Goal: Obtain resource: Download file/media

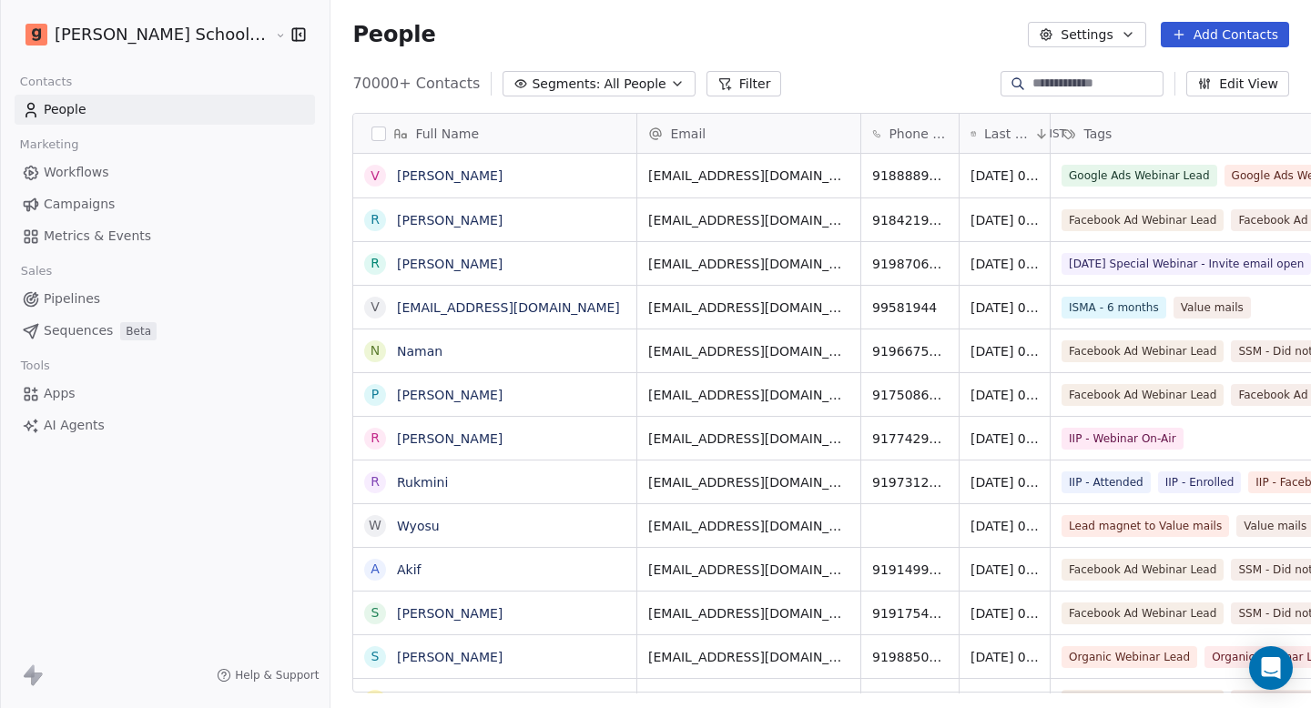
scroll to position [610, 1029]
click at [110, 235] on span "Metrics & Events" at bounding box center [97, 236] width 107 height 19
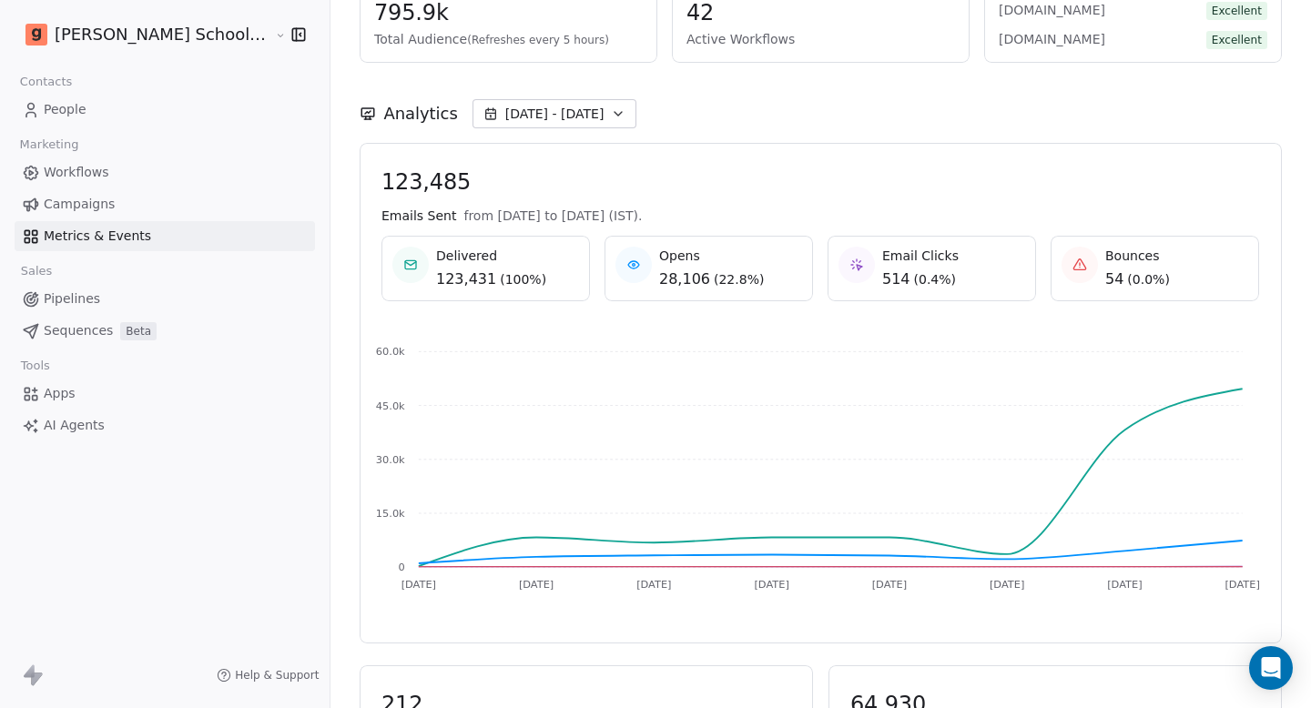
scroll to position [155, 0]
click at [513, 113] on span "[DATE] - [DATE]" at bounding box center [554, 113] width 99 height 18
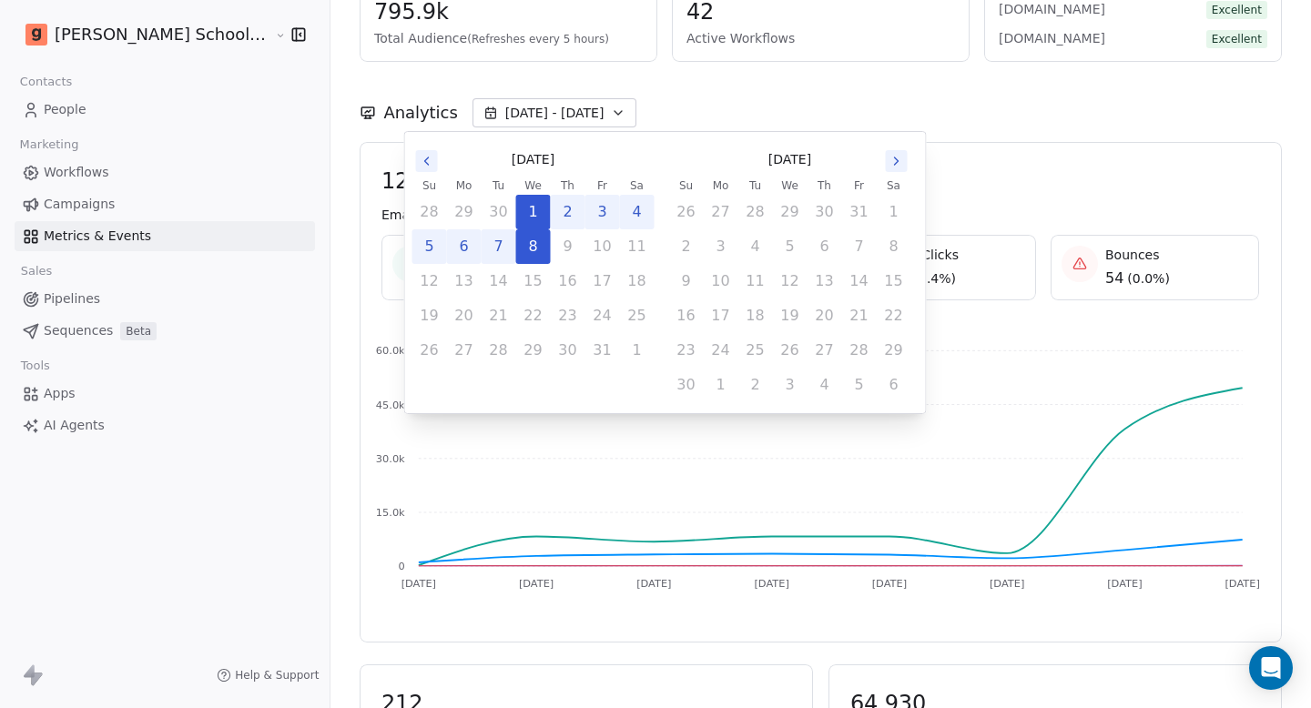
click at [423, 158] on icon "Go to the Previous Month" at bounding box center [427, 161] width 15 height 15
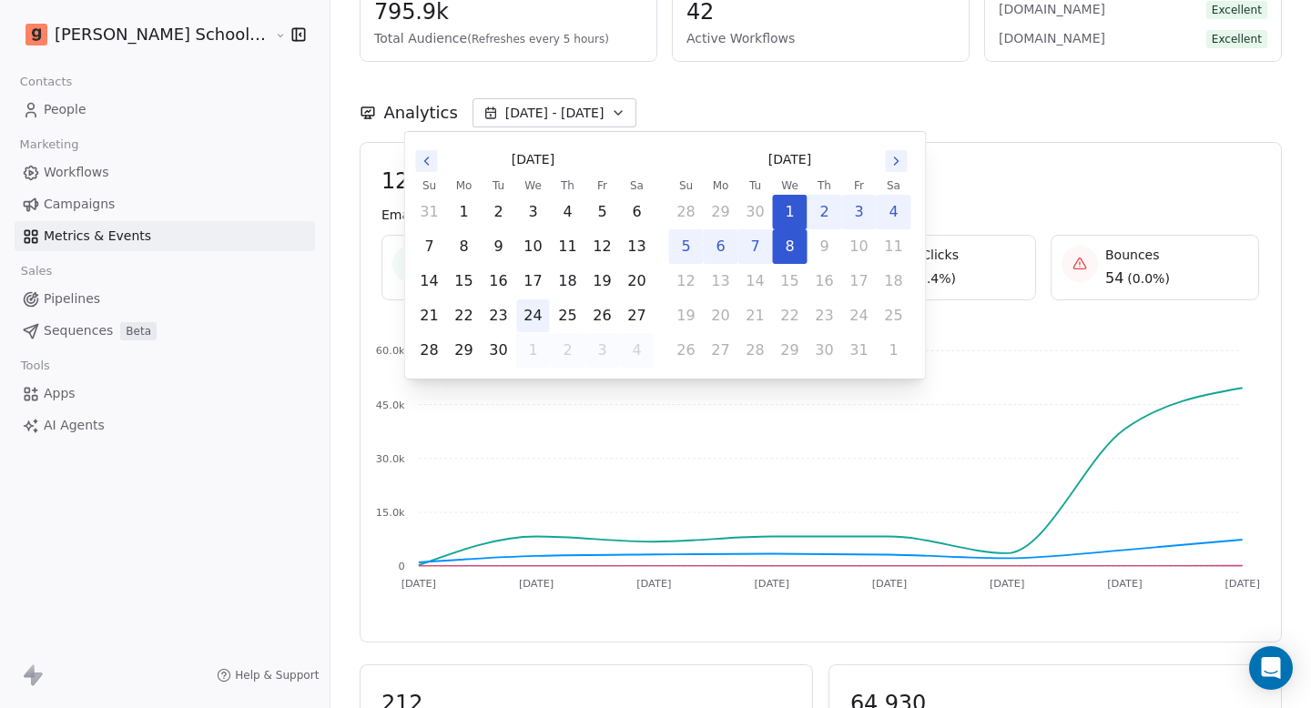
click at [534, 313] on button "24" at bounding box center [533, 316] width 33 height 33
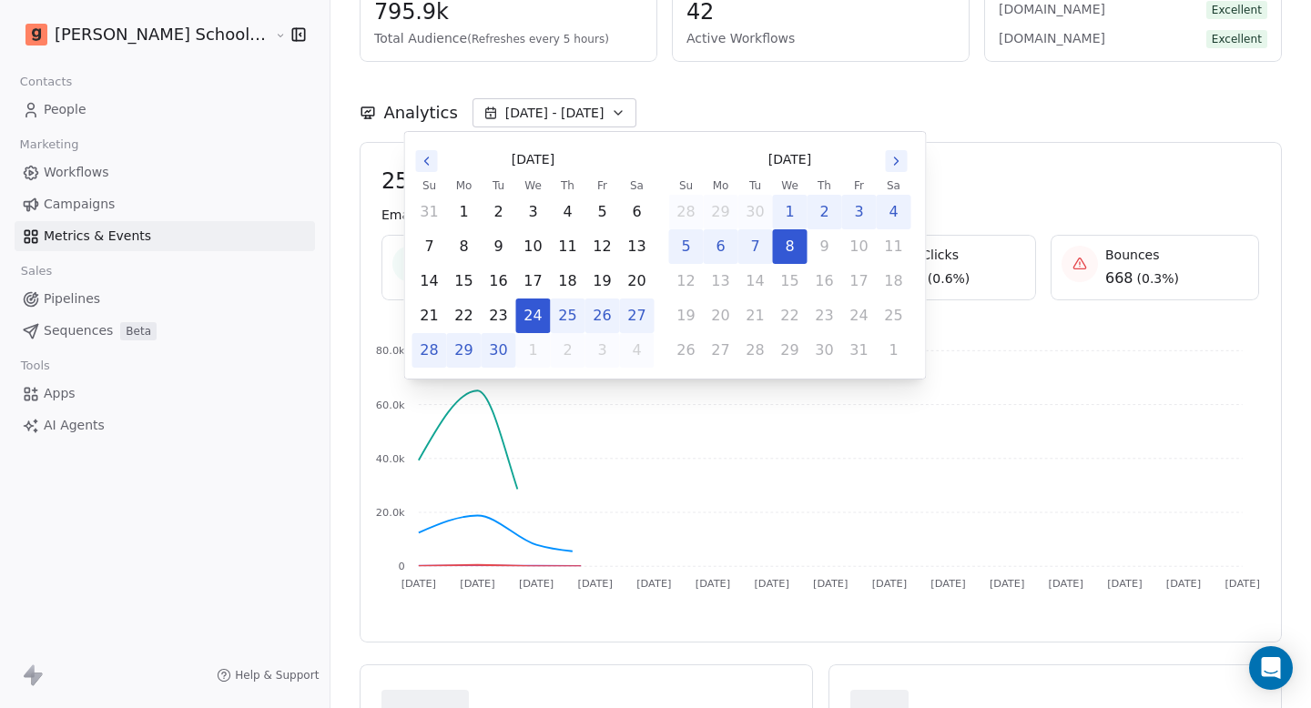
click at [505, 351] on button "30" at bounding box center [499, 350] width 33 height 33
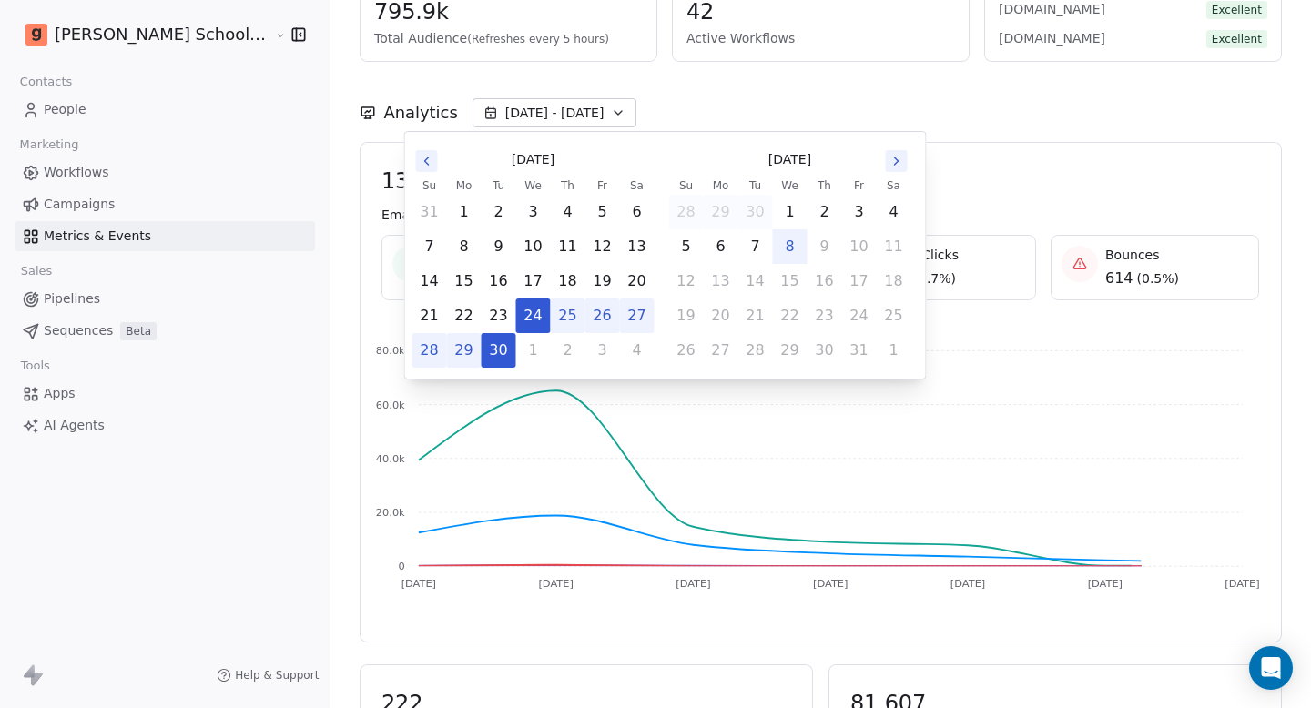
click at [722, 97] on div "Analytics [DATE] - [DATE]" at bounding box center [821, 102] width 922 height 80
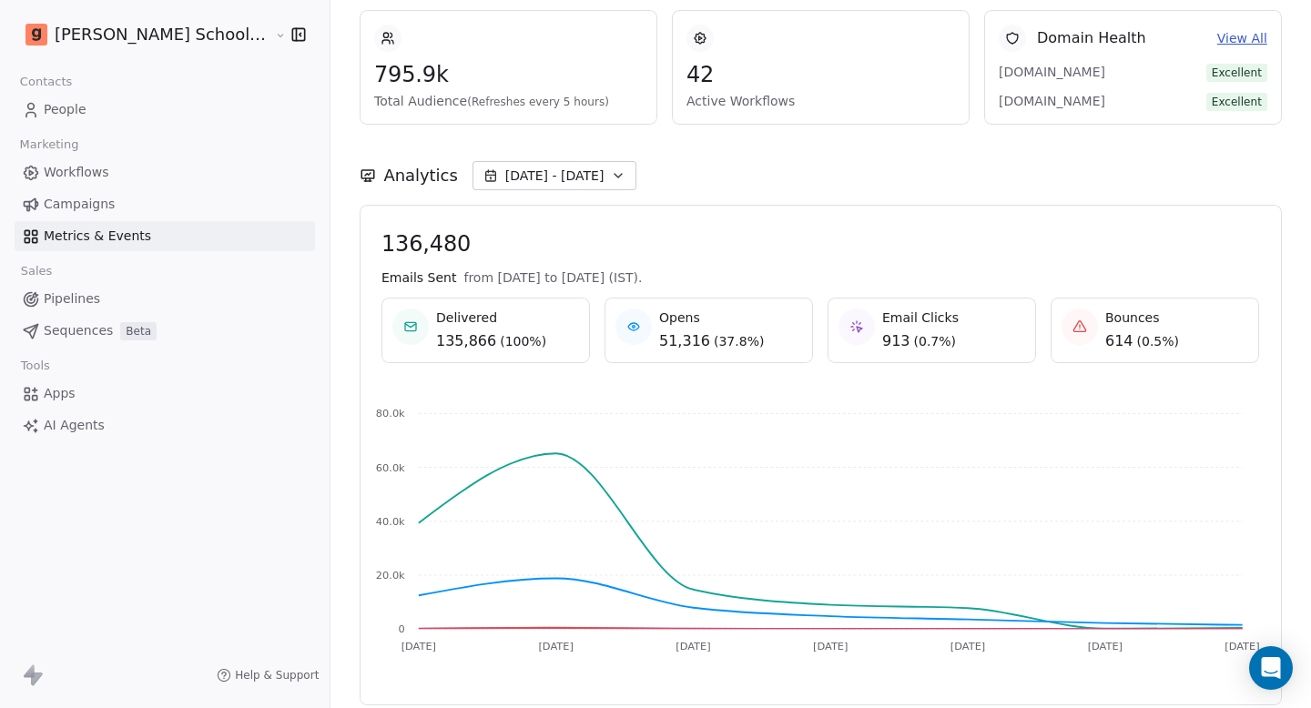
scroll to position [0, 0]
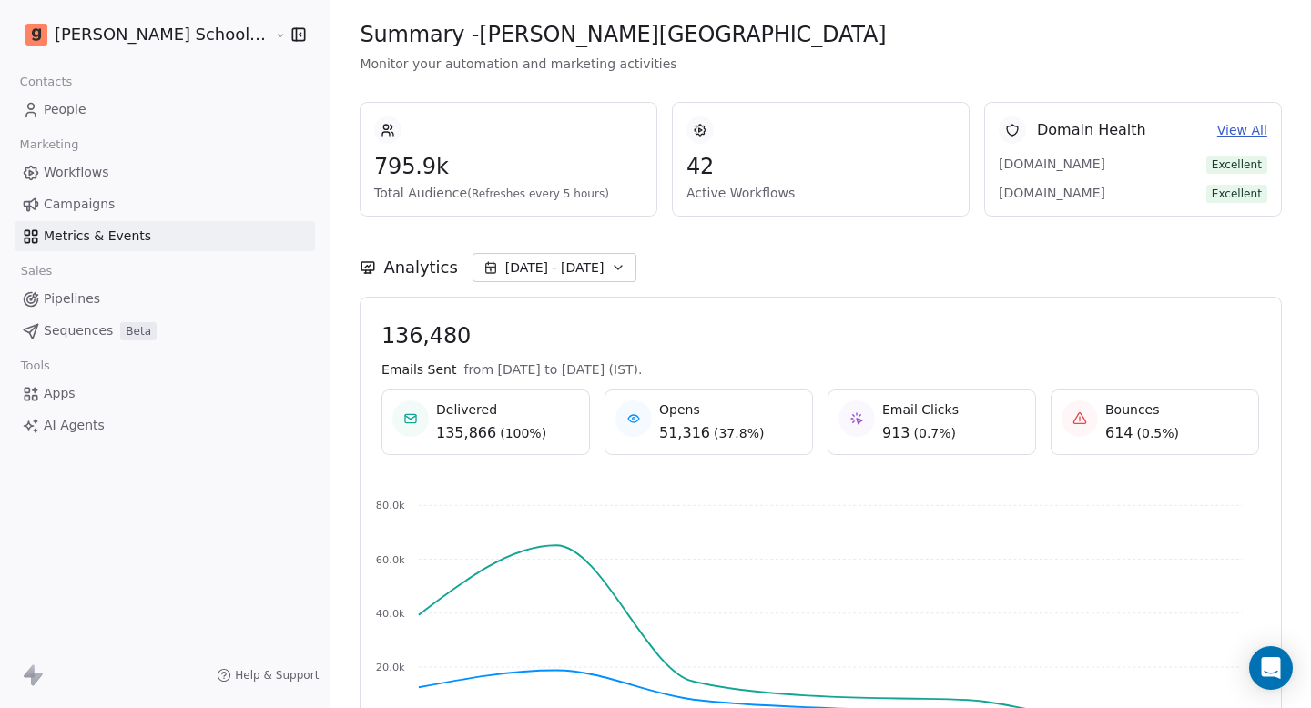
click at [468, 191] on span "(Refreshes every 5 hours)" at bounding box center [539, 194] width 142 height 13
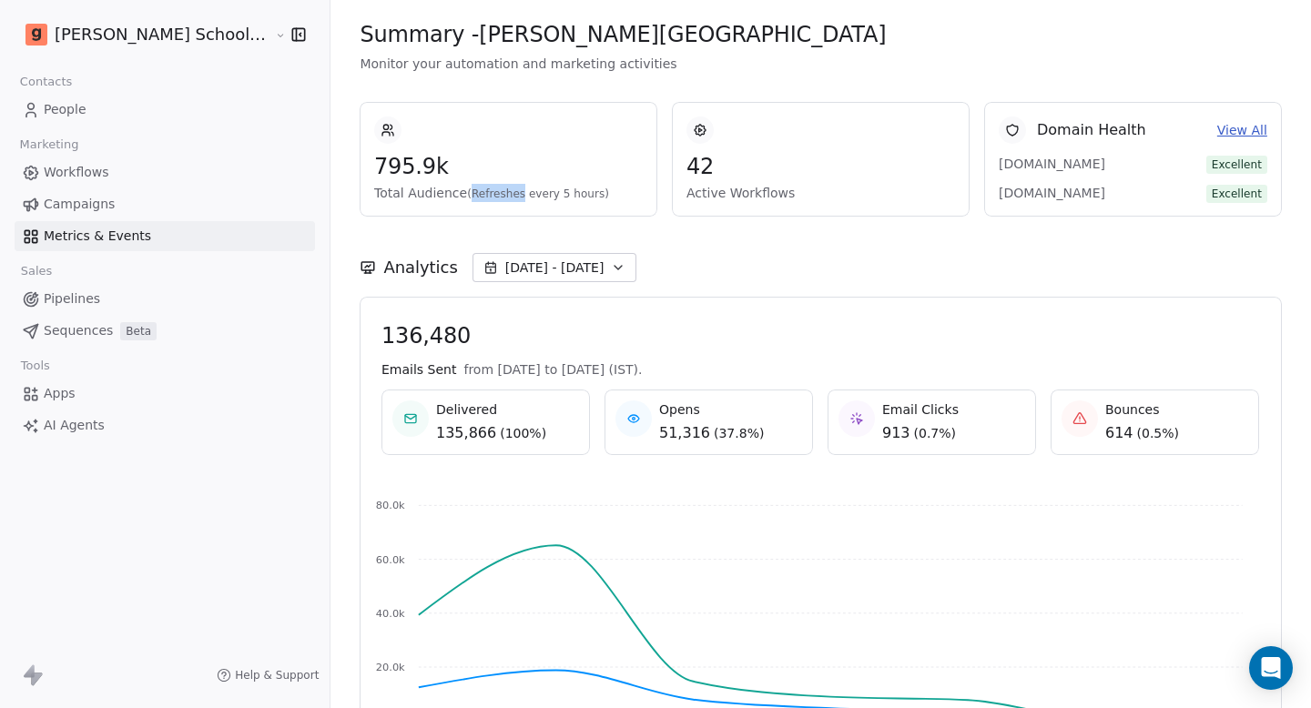
click at [468, 191] on span "(Refreshes every 5 hours)" at bounding box center [539, 194] width 142 height 13
click at [468, 193] on span "(Refreshes every 5 hours)" at bounding box center [539, 194] width 142 height 13
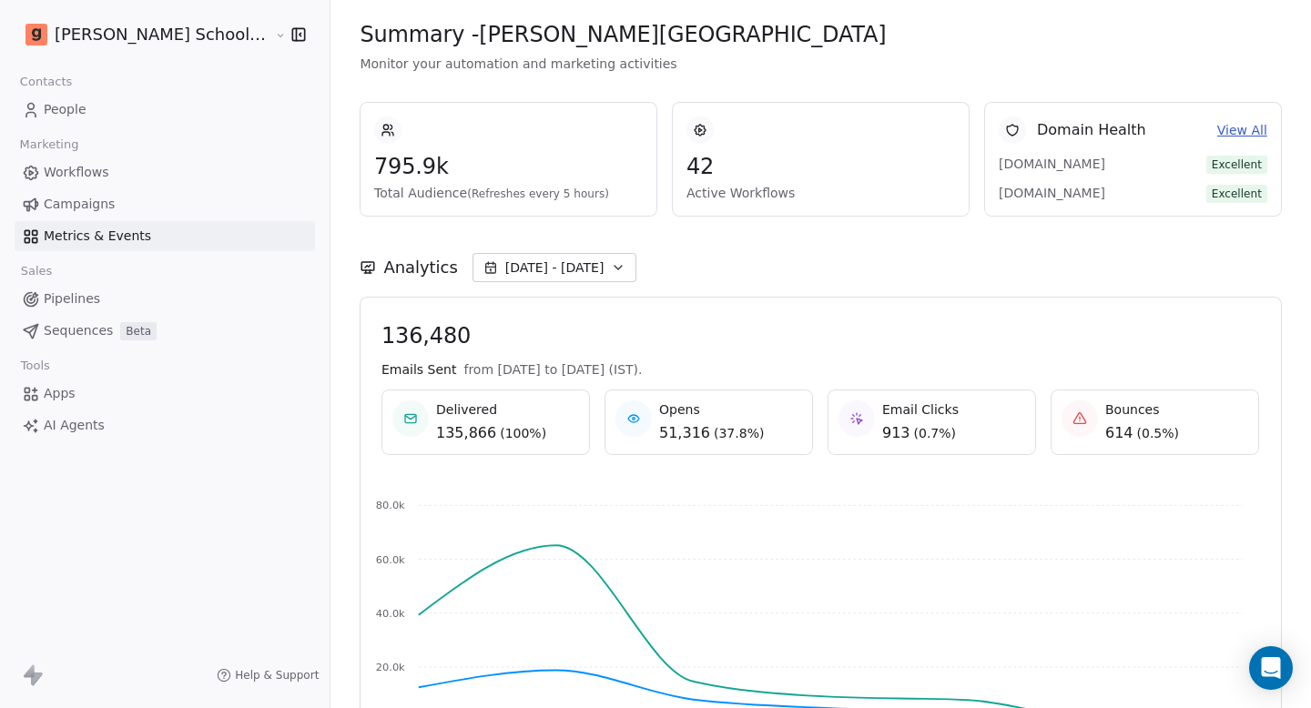
click at [155, 107] on link "People" at bounding box center [165, 110] width 300 height 30
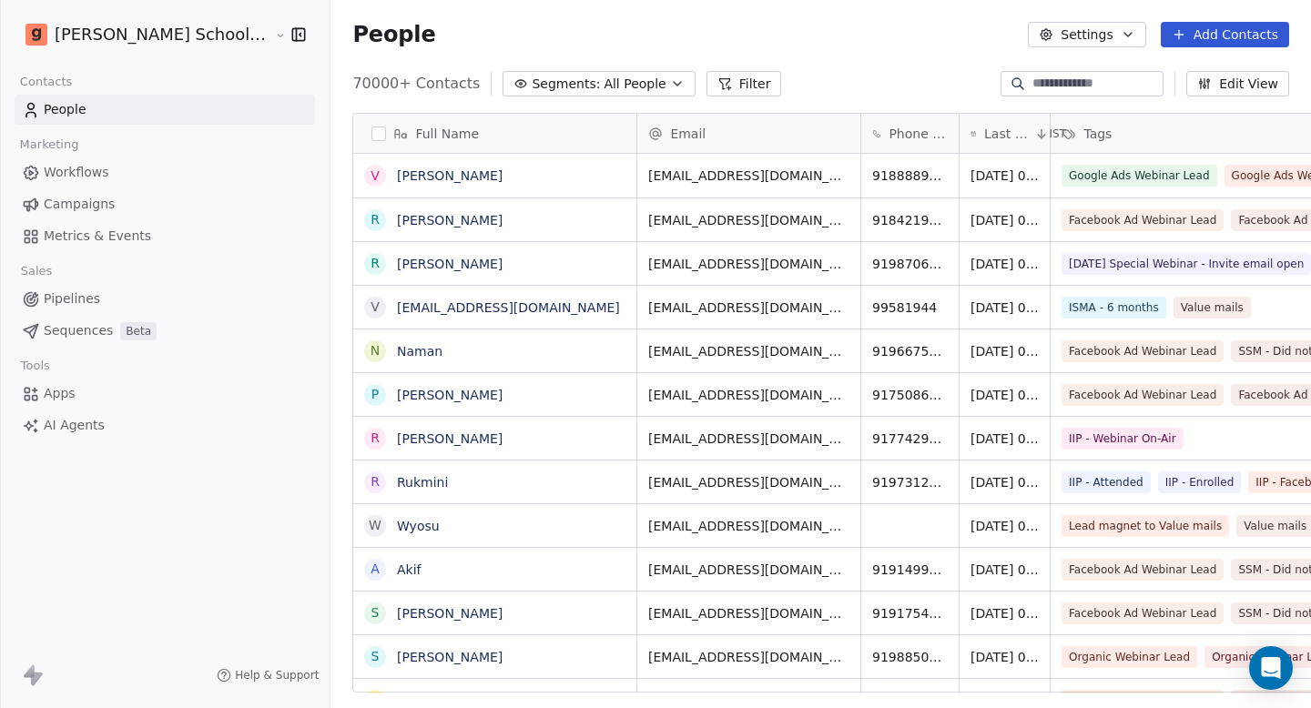
scroll to position [610, 1029]
click at [602, 95] on button "Segments: All People" at bounding box center [599, 83] width 192 height 25
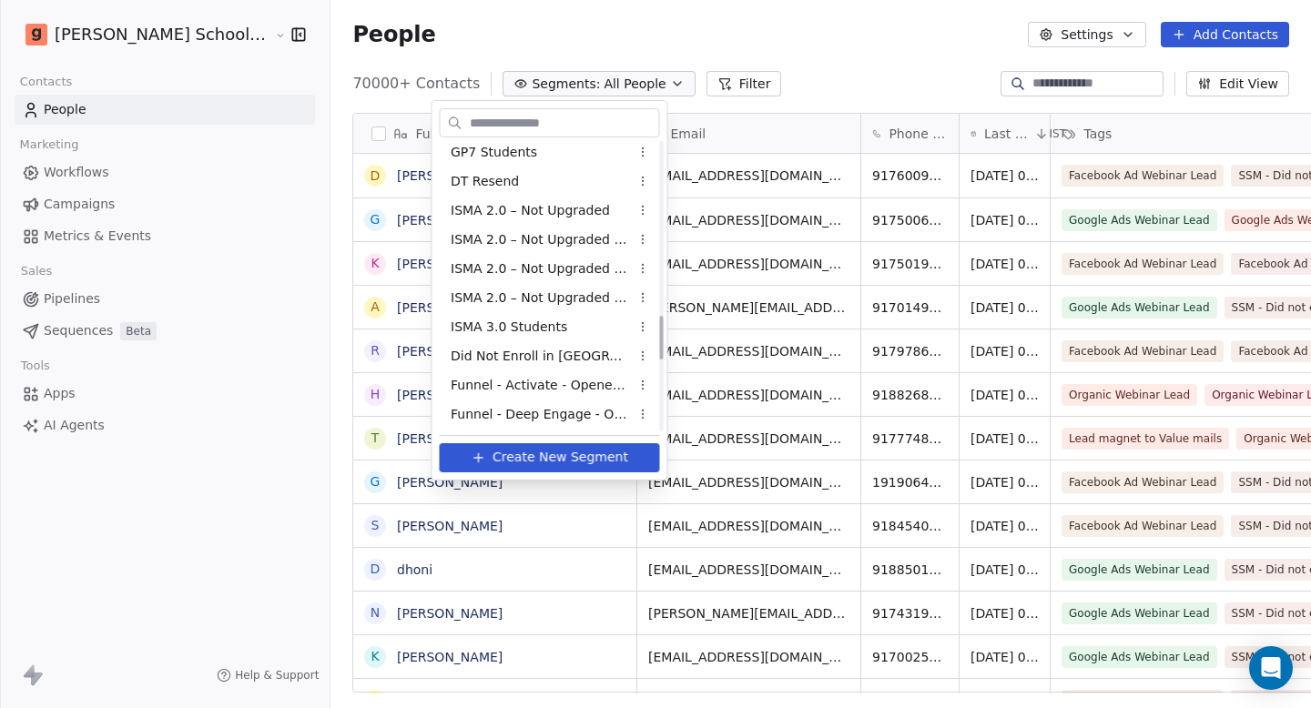
scroll to position [1109, 0]
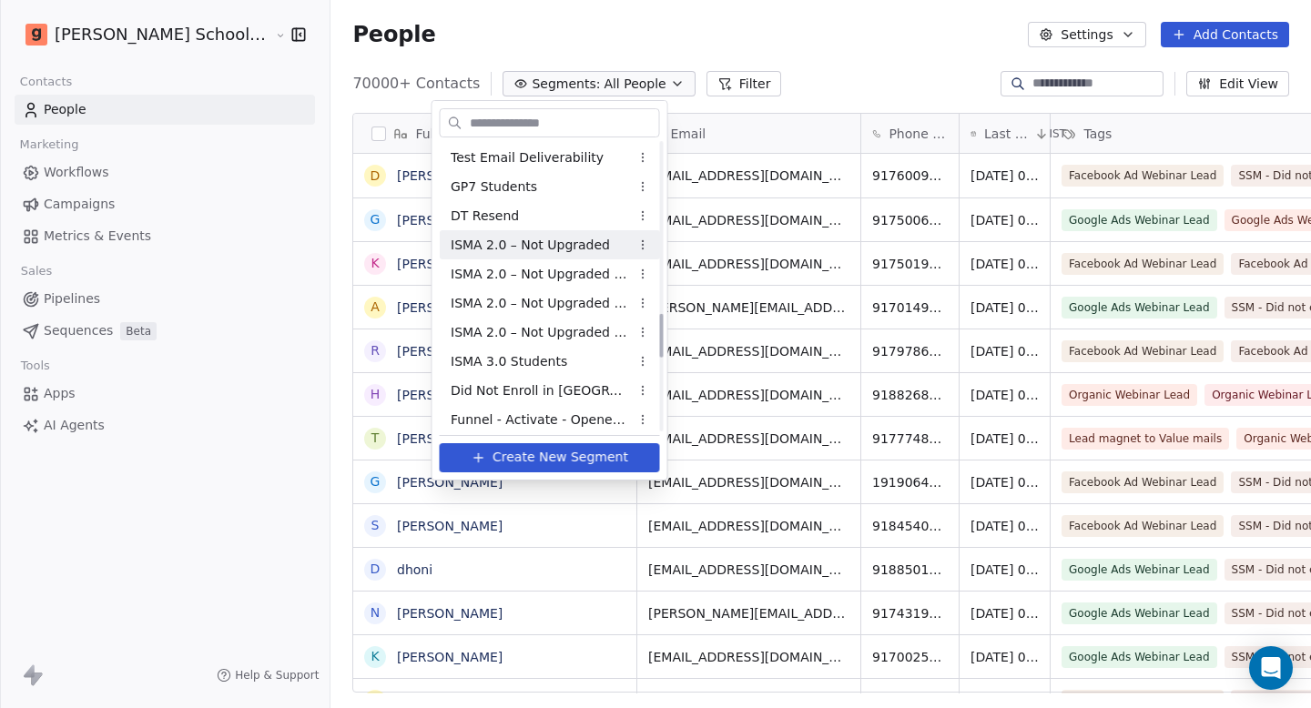
click at [575, 251] on span "ISMA 2.0 – Not Upgraded" at bounding box center [530, 245] width 159 height 19
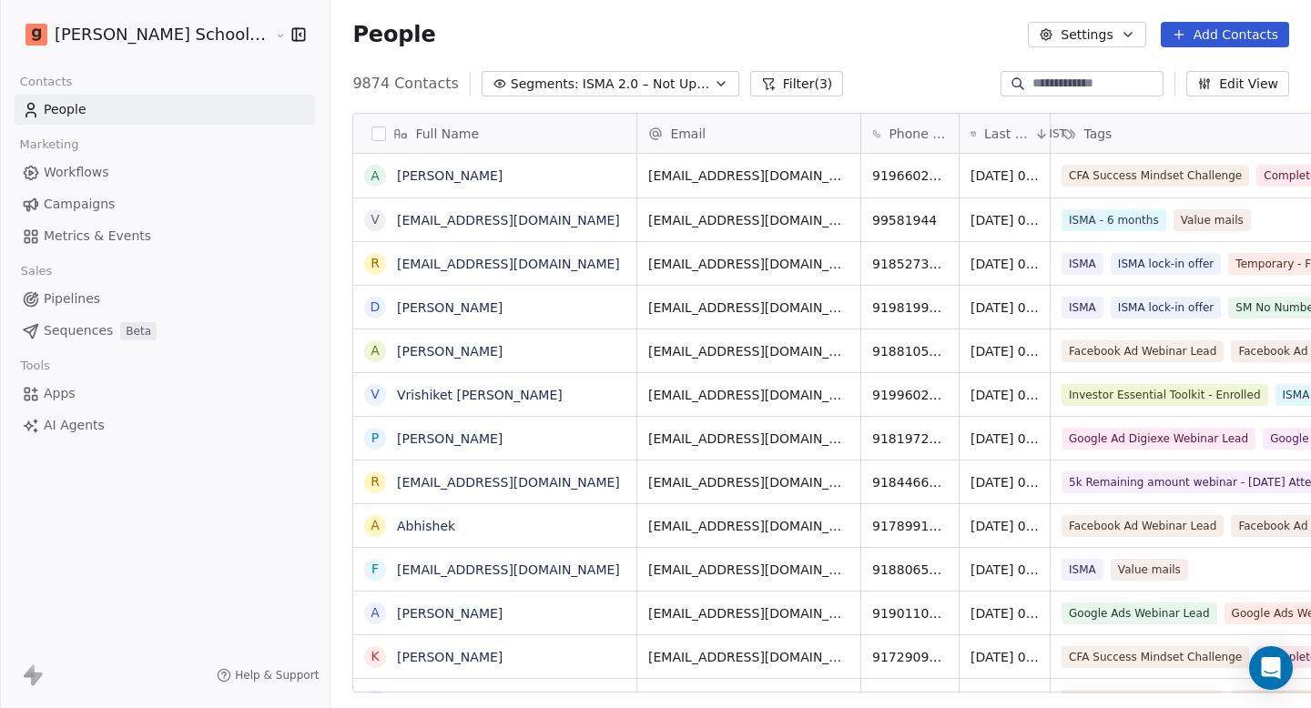
scroll to position [610, 1029]
click at [750, 91] on button "Filter (3)" at bounding box center [797, 83] width 94 height 25
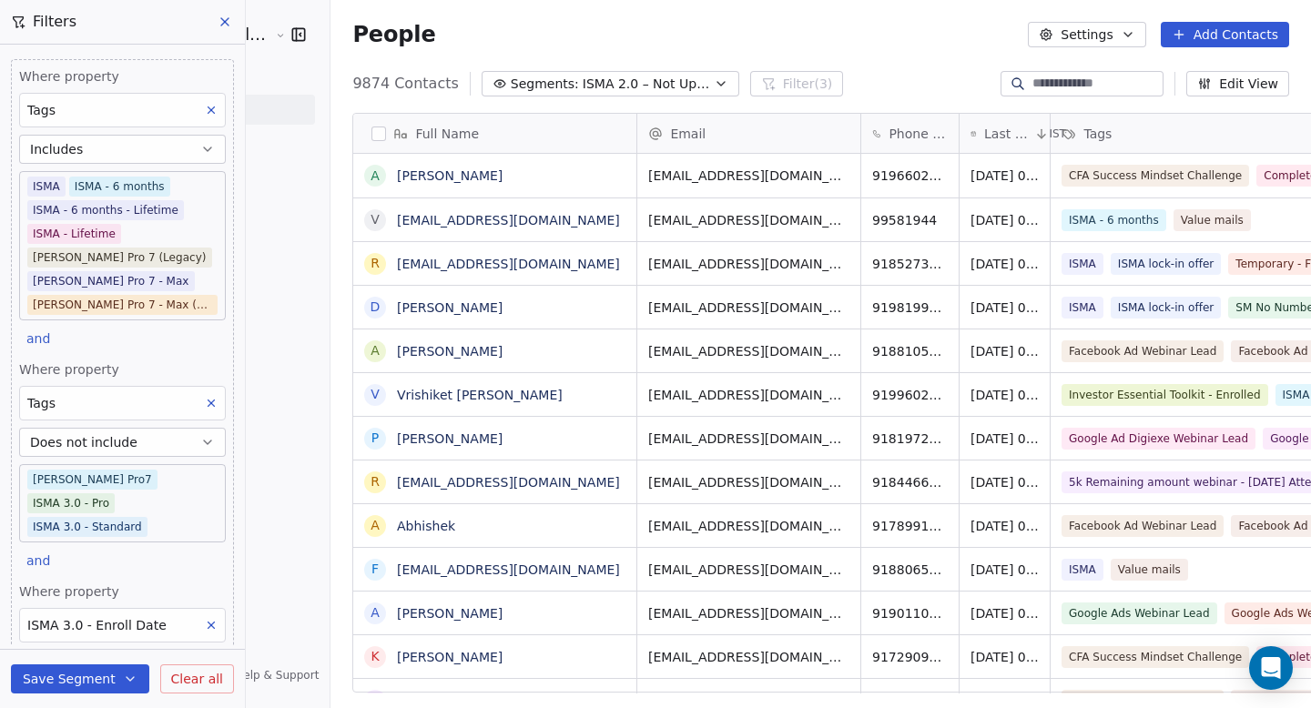
click at [226, 24] on icon at bounding box center [224, 21] width 7 height 7
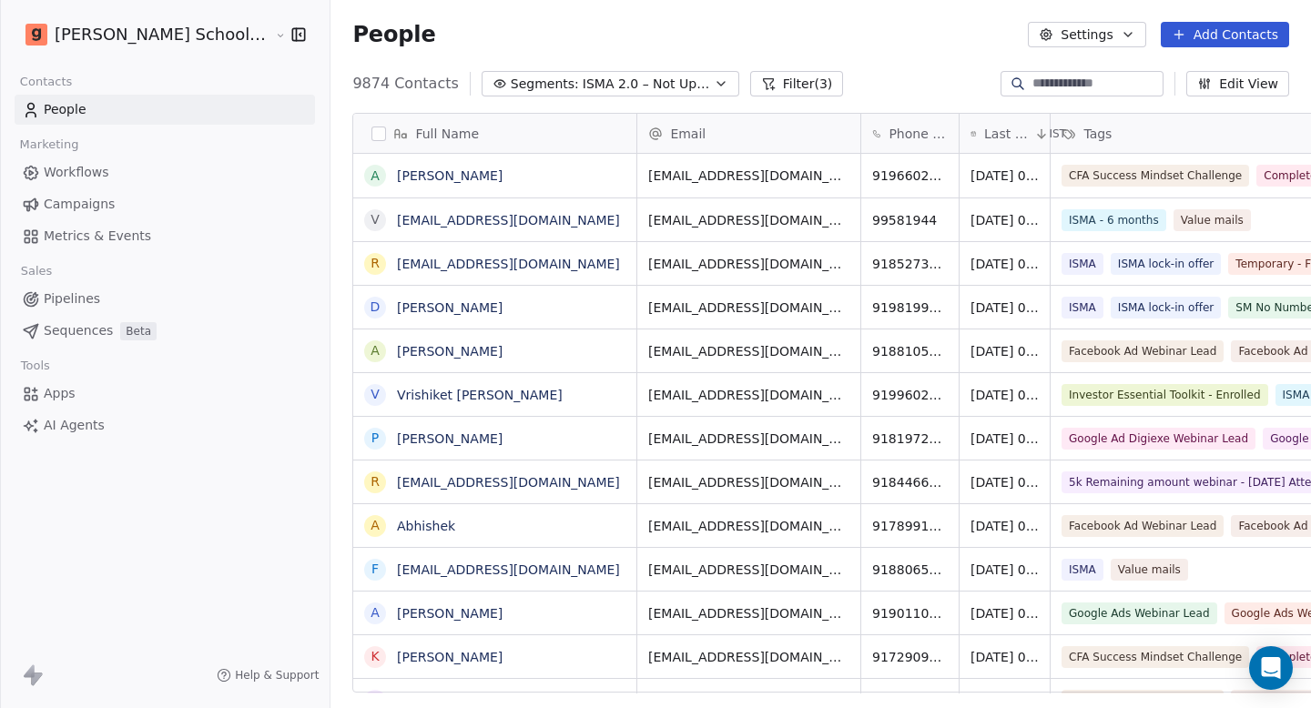
click at [371, 137] on button "button" at bounding box center [378, 134] width 15 height 15
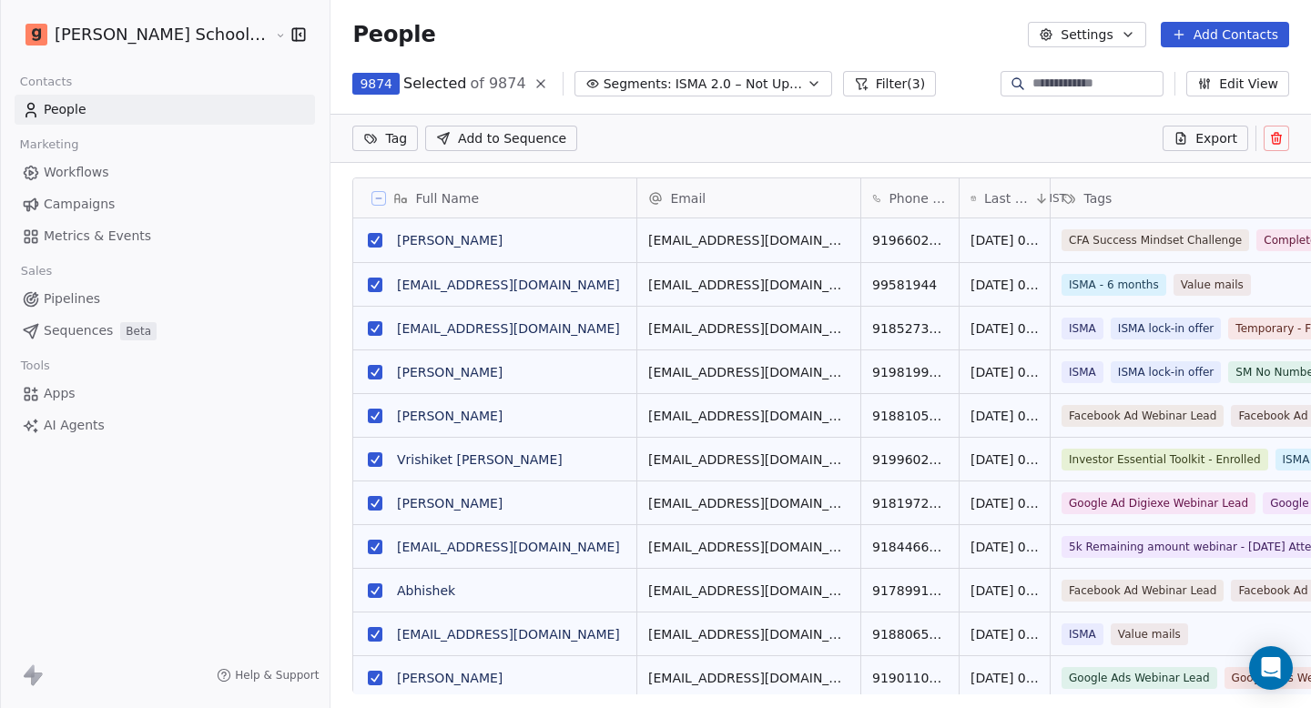
scroll to position [546, 1029]
click at [1204, 138] on span "Export" at bounding box center [1216, 138] width 42 height 18
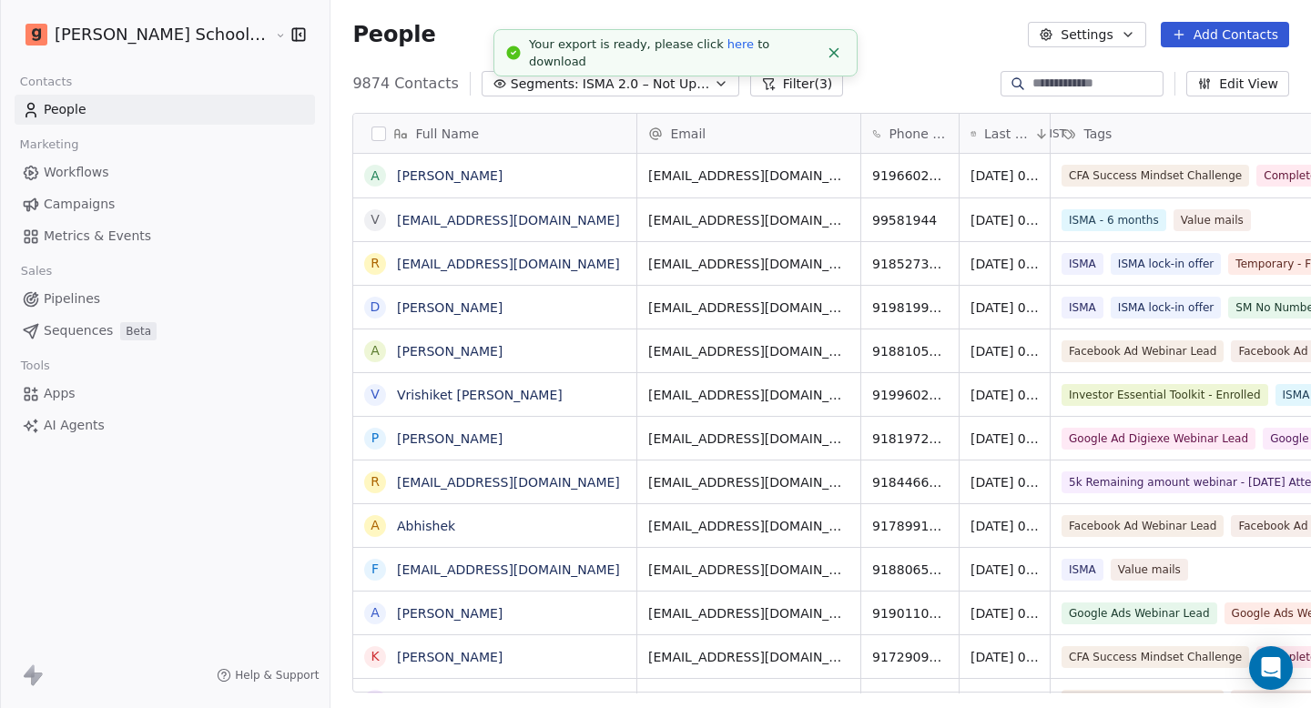
click at [727, 48] on link "here" at bounding box center [740, 44] width 26 height 14
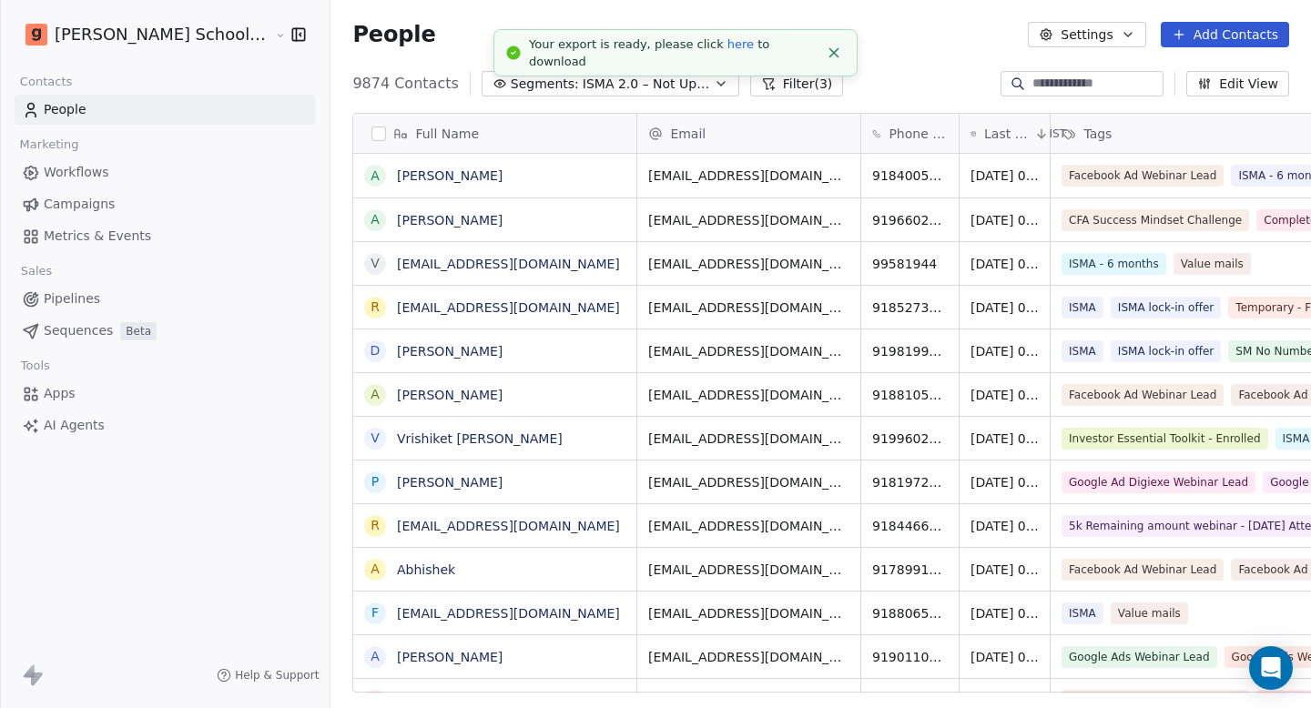
click at [829, 52] on icon "Close toast" at bounding box center [834, 53] width 16 height 16
